Goal: Check status: Check status

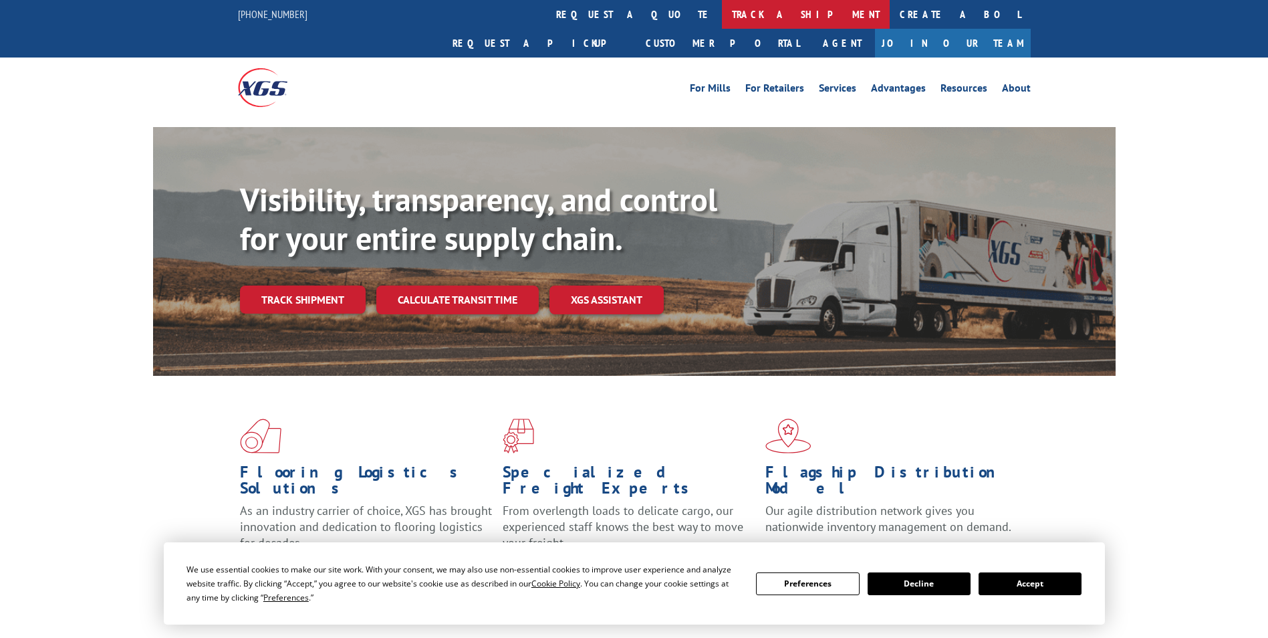
click at [722, 9] on link "track a shipment" at bounding box center [806, 14] width 168 height 29
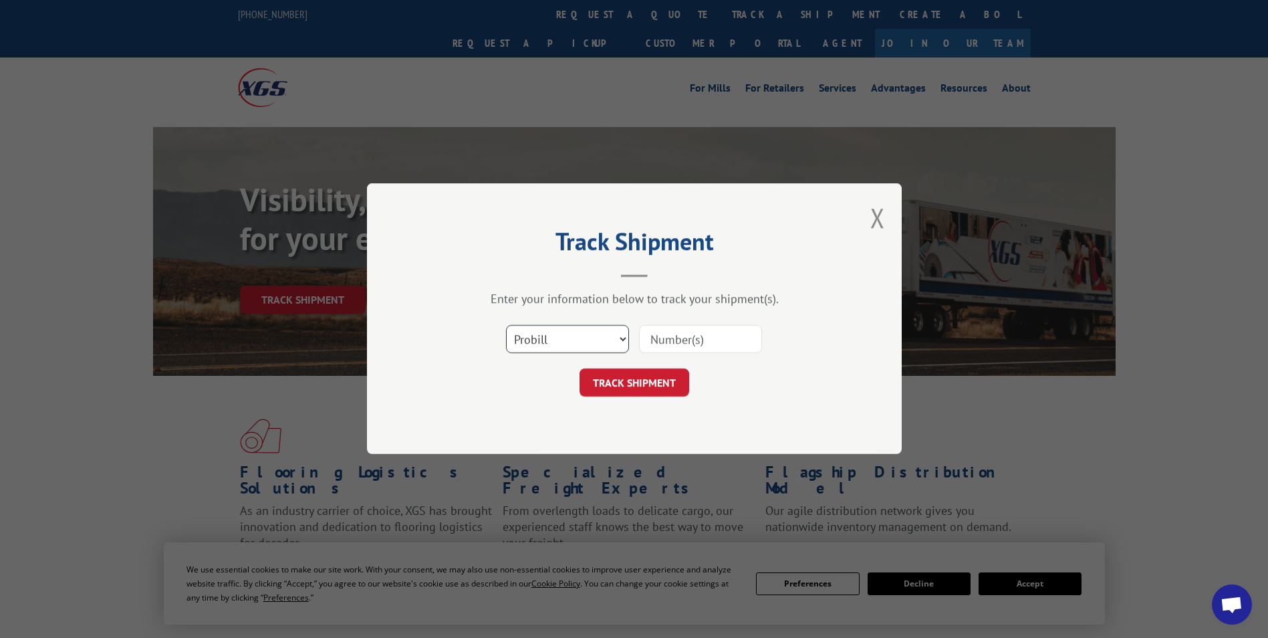
click at [570, 342] on select "Select category... Probill BOL PO" at bounding box center [567, 340] width 123 height 28
select select "bol"
click at [506, 326] on select "Select category... Probill BOL PO" at bounding box center [567, 340] width 123 height 28
click at [662, 332] on input at bounding box center [700, 340] width 123 height 28
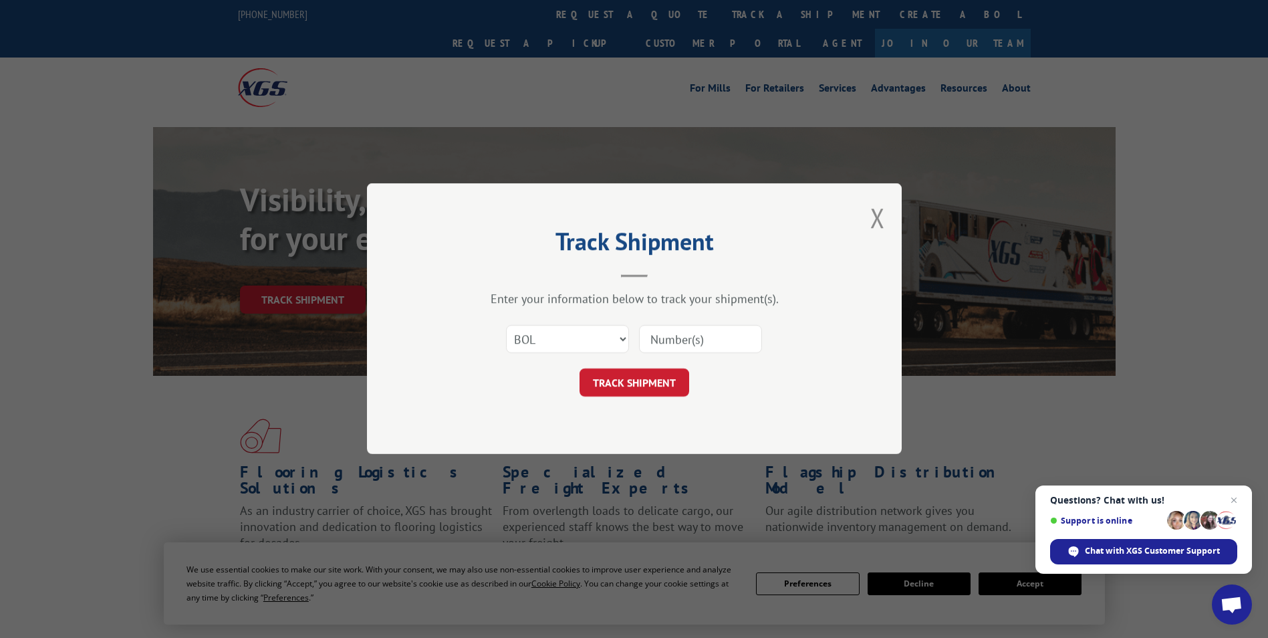
paste input "7073132"
type input "7073132"
click at [596, 375] on button "TRACK SHIPMENT" at bounding box center [635, 383] width 110 height 28
